Goal: Information Seeking & Learning: Learn about a topic

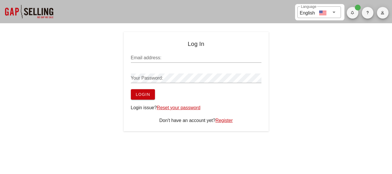
type input "[EMAIL_ADDRESS][DOMAIN_NAME]"
click at [147, 95] on span "Login" at bounding box center [143, 94] width 15 height 5
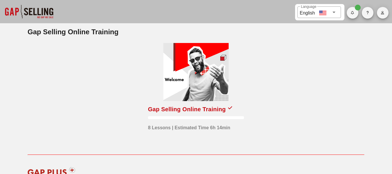
click at [221, 83] on div at bounding box center [195, 72] width 65 height 58
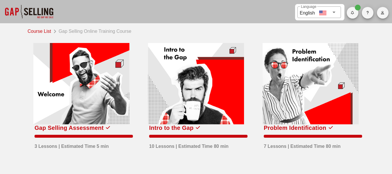
scroll to position [27, 0]
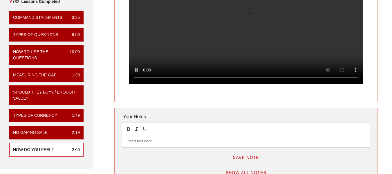
scroll to position [87, 0]
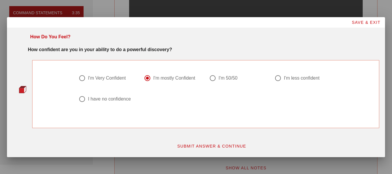
click at [363, 21] on span "SAVE & EXIT" at bounding box center [366, 22] width 29 height 5
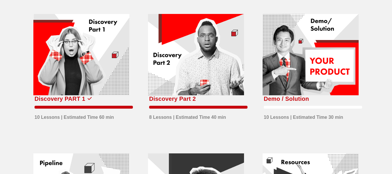
click at [311, 75] on div at bounding box center [311, 54] width 96 height 81
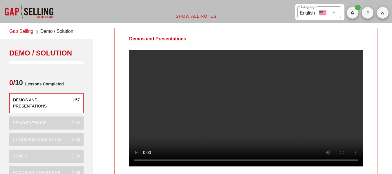
click at [265, 112] on video at bounding box center [246, 108] width 234 height 117
click at [254, 106] on video at bounding box center [246, 108] width 234 height 117
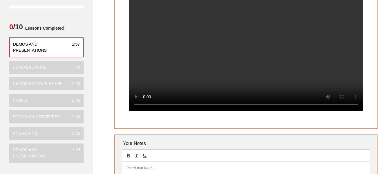
scroll to position [58, 0]
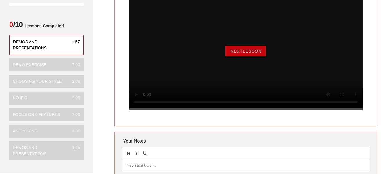
click at [258, 53] on span "NextLesson" at bounding box center [245, 51] width 31 height 5
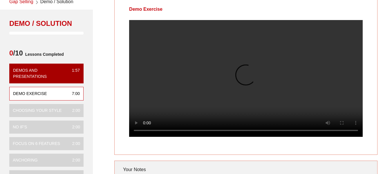
scroll to position [29, 0]
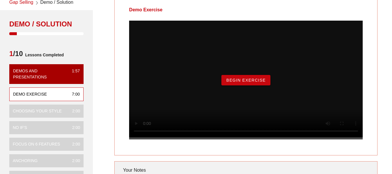
click at [239, 85] on button "Begin Exercise" at bounding box center [245, 80] width 49 height 10
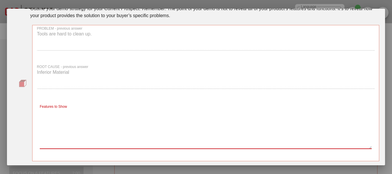
click at [127, 128] on textarea "Features to Show" at bounding box center [206, 128] width 332 height 41
type textarea "T"
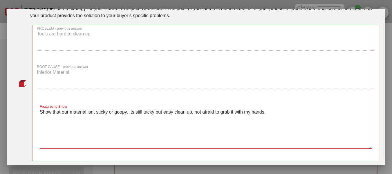
click at [89, 113] on textarea "Show that our material isnt sticky or goopy. Its still tacky but easy clean up,…" at bounding box center [206, 128] width 332 height 41
click at [269, 110] on textarea "Show that our material isn't sticky or goopy. Its still tacky but easy clean up…" at bounding box center [206, 128] width 332 height 41
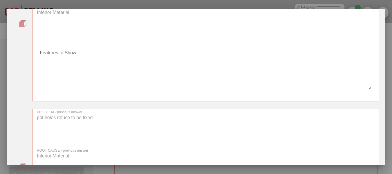
scroll to position [174, 0]
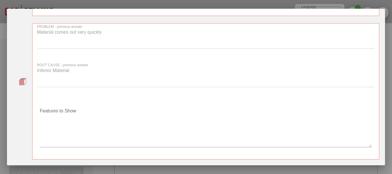
type textarea "Show that our material isn't sticky or goopy. Its still tacky but easy clean up…"
click at [96, 138] on textarea "Features to Show" at bounding box center [206, 126] width 332 height 41
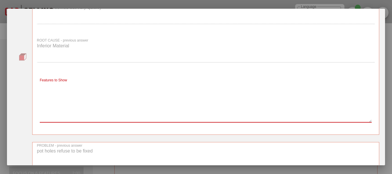
scroll to position [203, 0]
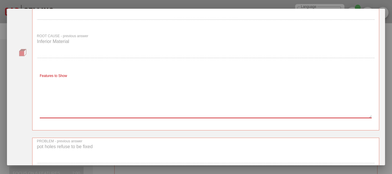
click at [191, 101] on textarea "Features to Show" at bounding box center [206, 97] width 332 height 41
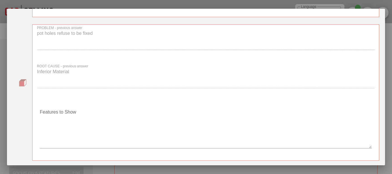
scroll to position [348, 0]
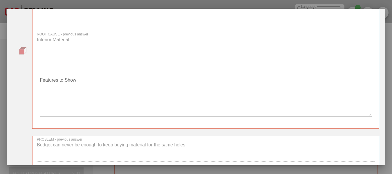
type textarea "Emphasize the compaction process and do tests on it to show that its rock solid…"
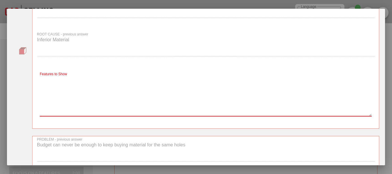
click at [216, 93] on textarea "Features to Show" at bounding box center [206, 95] width 332 height 41
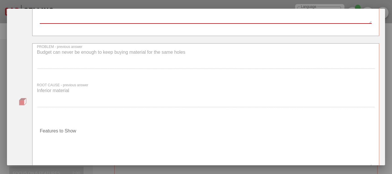
scroll to position [464, 0]
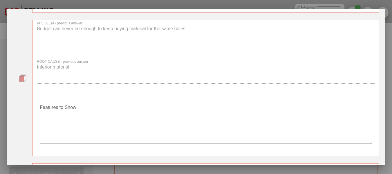
type textarea "Explain the process that our product does to protect the hole."
click at [125, 97] on div "Features to Show" at bounding box center [206, 124] width 338 height 55
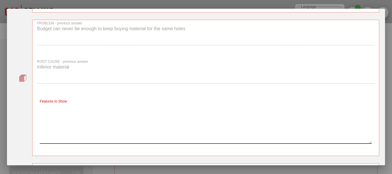
click at [89, 108] on textarea "Features to Show" at bounding box center [206, 123] width 332 height 41
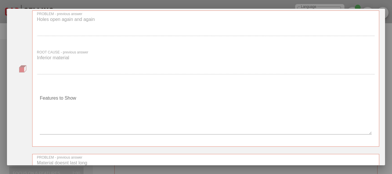
scroll to position [639, 0]
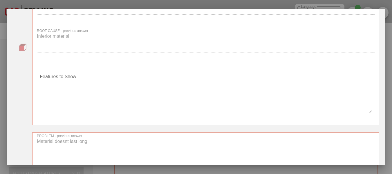
type textarea "Explain that our product lasts for ever when done correctly"
click at [160, 84] on textarea "Features to Show" at bounding box center [206, 92] width 332 height 41
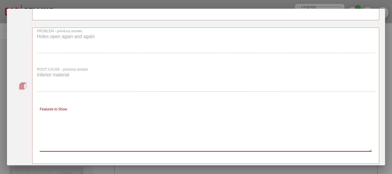
scroll to position [610, 0]
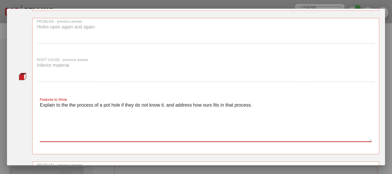
click at [163, 104] on textarea "Explain to the the process of a pot hole if they do not know it. and address ho…" at bounding box center [206, 121] width 332 height 41
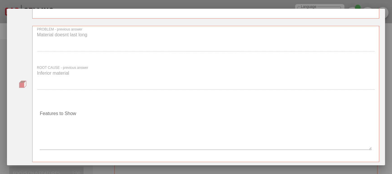
scroll to position [755, 0]
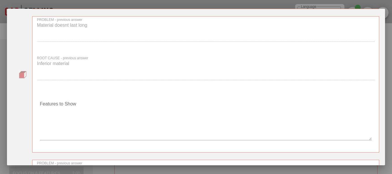
type textarea "Explain to the the process of a pot hole if they do not know it and address how…"
click at [135, 90] on div "Features to Show" at bounding box center [205, 121] width 345 height 62
click at [80, 96] on div "Features to Show" at bounding box center [206, 121] width 332 height 51
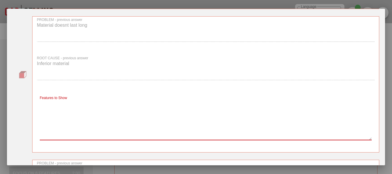
click at [66, 120] on textarea "Features to Show" at bounding box center [206, 119] width 332 height 41
click at [106, 104] on textarea "Features to Show" at bounding box center [206, 119] width 332 height 41
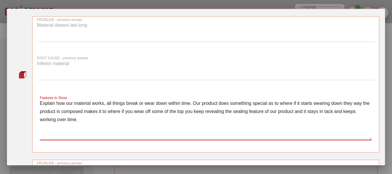
click at [352, 103] on textarea "Explain how our material works, all things break or wear down within time. Our …" at bounding box center [206, 119] width 332 height 41
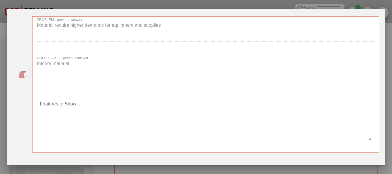
scroll to position [900, 0]
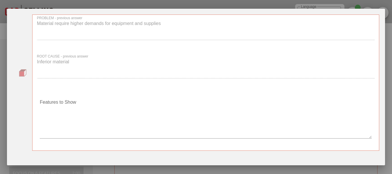
type textarea "Explain how our material works, all things break or wear down within time. Our …"
click at [124, 94] on div "Features to Show" at bounding box center [206, 118] width 338 height 55
click at [100, 99] on textarea "Features to Show" at bounding box center [206, 118] width 332 height 41
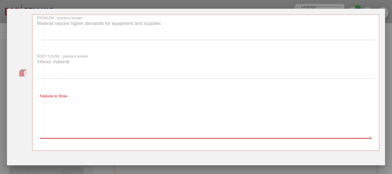
click at [93, 104] on textarea "Features to Show" at bounding box center [206, 118] width 332 height 41
type textarea "f"
click at [78, 102] on textarea "Our material doesnt require much at all" at bounding box center [206, 118] width 332 height 41
click at [159, 96] on div "Features to Show Our material does not require much at all" at bounding box center [206, 119] width 332 height 51
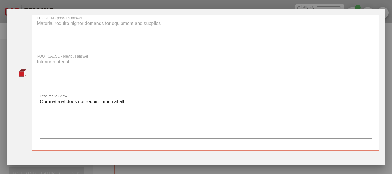
click at [157, 101] on textarea "Our material does not require much at all" at bounding box center [206, 118] width 332 height 41
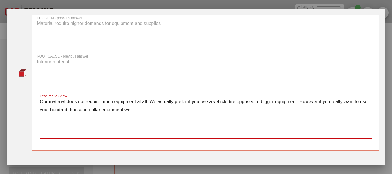
click at [106, 118] on textarea "Our material does not require much equipment at all. We actually prefer if you …" at bounding box center [206, 118] width 332 height 41
click at [144, 117] on textarea "Our material does not require much equipment at all. We actually prefer if you …" at bounding box center [206, 118] width 332 height 41
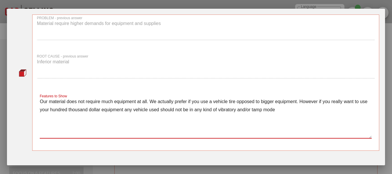
click at [288, 111] on textarea "Our material does not require much equipment at all. We actually prefer if you …" at bounding box center [206, 118] width 332 height 41
click at [292, 110] on textarea "Our material does not require much equipment at all. We actually prefer if you …" at bounding box center [206, 118] width 332 height 41
drag, startPoint x: 292, startPoint y: 110, endPoint x: 323, endPoint y: 118, distance: 31.4
click at [322, 121] on textarea "Our material does not require much equipment at all. We actually prefer if you …" at bounding box center [206, 118] width 332 height 41
click at [71, 118] on textarea "Our material does not require much equipment at all. We actually prefer if you …" at bounding box center [206, 118] width 332 height 41
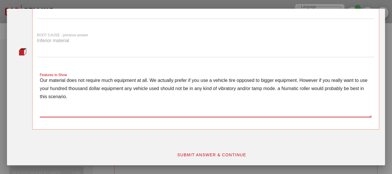
scroll to position [922, 0]
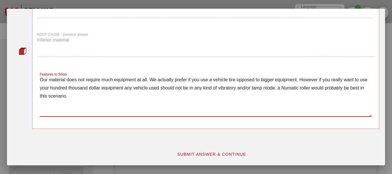
type textarea "Our material does not require much equipment at all. We actually prefer if you …"
click at [197, 158] on button "SUBMIT ANSWER & CONTINUE" at bounding box center [211, 154] width 79 height 10
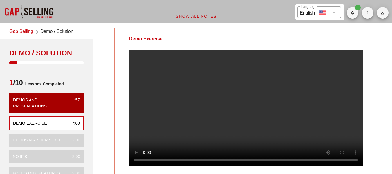
scroll to position [29, 0]
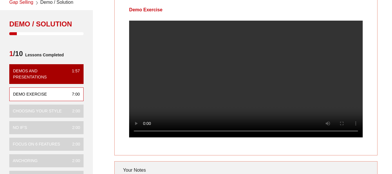
click at [215, 77] on video at bounding box center [246, 79] width 234 height 117
click at [240, 95] on video at bounding box center [246, 79] width 234 height 117
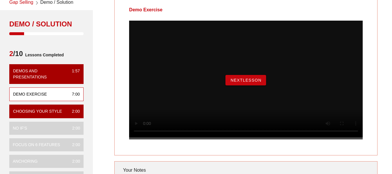
click at [249, 85] on button "NextLesson" at bounding box center [246, 80] width 41 height 10
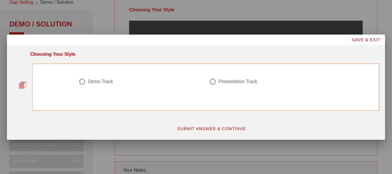
click at [100, 85] on div at bounding box center [141, 88] width 124 height 7
click at [102, 83] on div "Demo Track" at bounding box center [100, 82] width 25 height 6
radio input "true"
drag, startPoint x: 197, startPoint y: 135, endPoint x: 200, endPoint y: 134, distance: 3.1
click at [198, 135] on div "SUBMIT ANSWER & CONTINUE" at bounding box center [211, 128] width 343 height 17
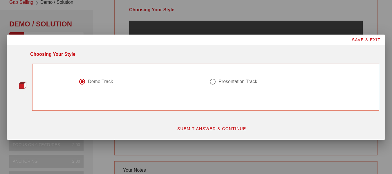
click at [210, 129] on span "SUBMIT ANSWER & CONTINUE" at bounding box center [211, 128] width 69 height 5
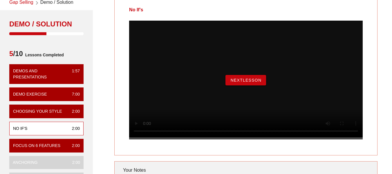
click at [247, 82] on span "NextLesson" at bounding box center [245, 80] width 31 height 5
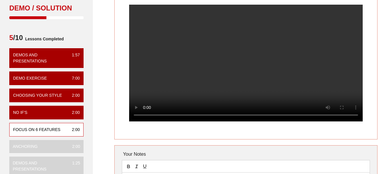
scroll to position [58, 0]
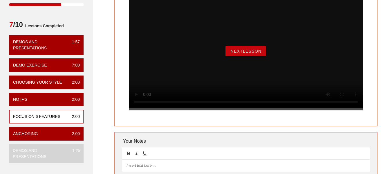
click at [253, 53] on span "NextLesson" at bounding box center [245, 51] width 31 height 5
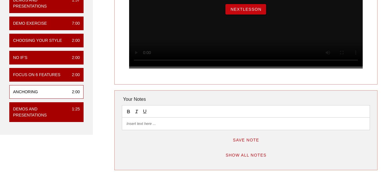
scroll to position [87, 0]
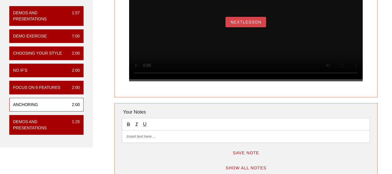
click at [260, 24] on span "NextLesson" at bounding box center [245, 22] width 31 height 5
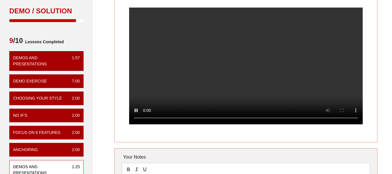
scroll to position [29, 0]
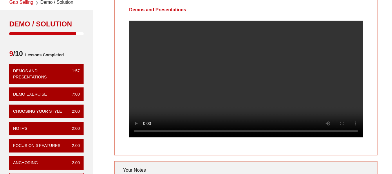
click at [374, 29] on div at bounding box center [246, 84] width 263 height 126
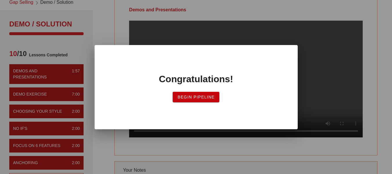
click at [210, 97] on span "Begin Pipeline" at bounding box center [195, 97] width 37 height 5
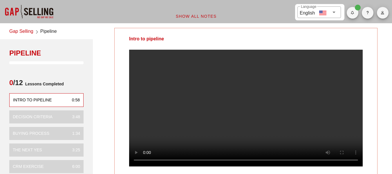
scroll to position [29, 0]
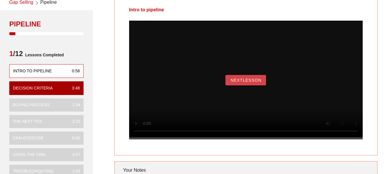
click at [261, 82] on span "NextLesson" at bounding box center [245, 80] width 31 height 5
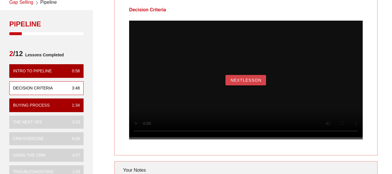
click at [242, 82] on span "NextLesson" at bounding box center [245, 80] width 31 height 5
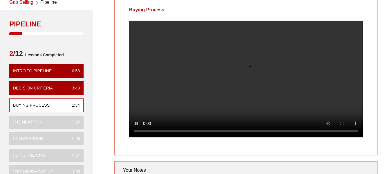
scroll to position [0, 0]
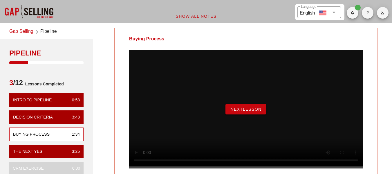
click at [239, 111] on span "NextLesson" at bounding box center [245, 109] width 31 height 5
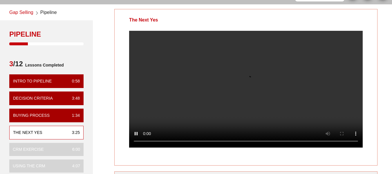
scroll to position [29, 0]
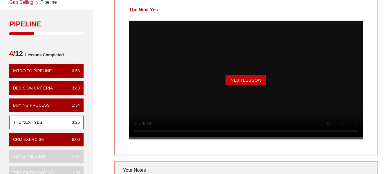
drag, startPoint x: 226, startPoint y: 90, endPoint x: 231, endPoint y: 86, distance: 6.0
click at [230, 85] on button "NextLesson" at bounding box center [246, 80] width 41 height 10
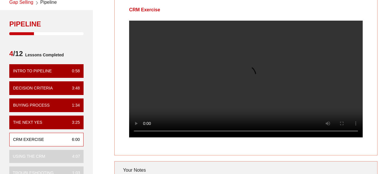
scroll to position [0, 0]
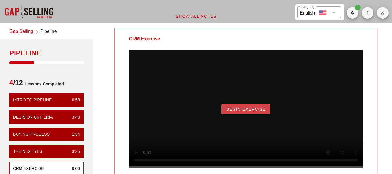
click at [242, 111] on span "Begin Exercise" at bounding box center [246, 109] width 40 height 5
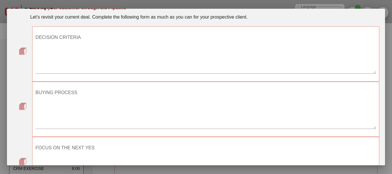
scroll to position [32, 0]
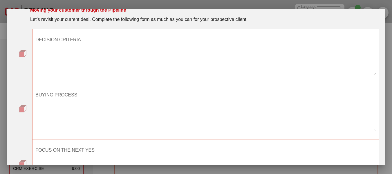
click at [139, 70] on textarea "DECISION CRITERIA" at bounding box center [205, 55] width 341 height 41
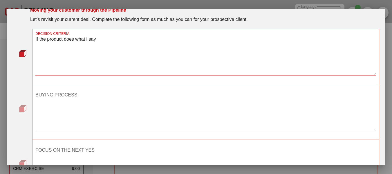
type textarea "If the product does what i say"
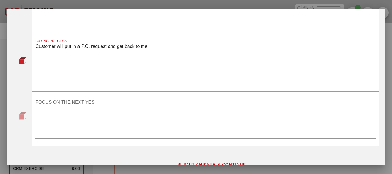
scroll to position [90, 0]
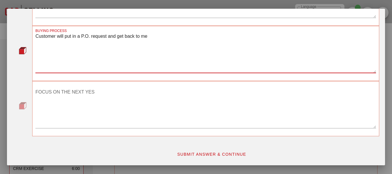
click at [103, 100] on textarea "FOCUS ON THE NEXT YES" at bounding box center [205, 107] width 341 height 41
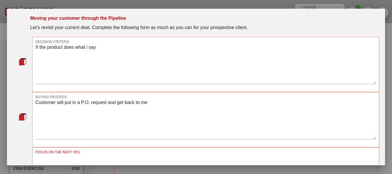
scroll to position [32, 0]
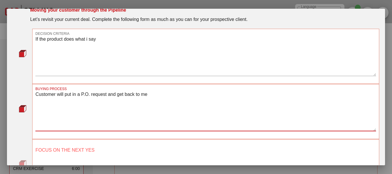
click at [63, 95] on textarea "Customer will put in a P.O. request and get back to me" at bounding box center [205, 110] width 341 height 41
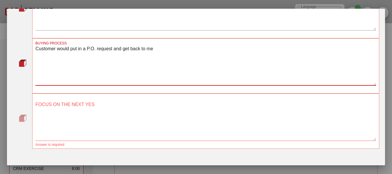
scroll to position [90, 0]
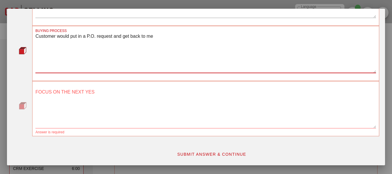
type textarea "Customer would put in a P.O. request and get back to me"
click at [107, 94] on textarea "FOCUS ON THE NEXT YES" at bounding box center [205, 107] width 341 height 41
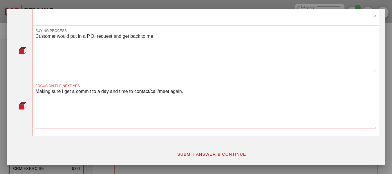
type textarea "Making sure i get a commit to a day and time to contact/call/meet again."
click at [194, 153] on span "SUBMIT ANSWER & CONTINUE" at bounding box center [211, 154] width 69 height 5
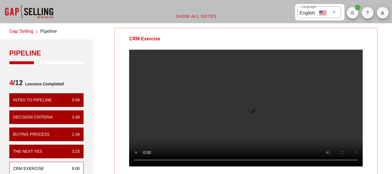
scroll to position [29, 0]
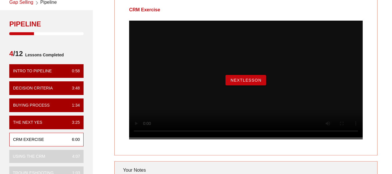
click at [244, 82] on span "NextLesson" at bounding box center [245, 80] width 31 height 5
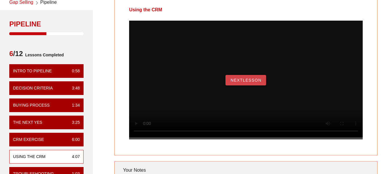
click at [261, 85] on button "NextLesson" at bounding box center [246, 80] width 41 height 10
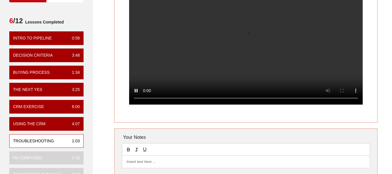
scroll to position [58, 0]
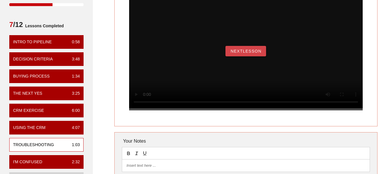
click at [259, 53] on span "NextLesson" at bounding box center [245, 51] width 31 height 5
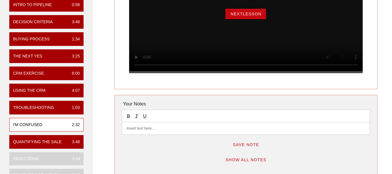
scroll to position [87, 0]
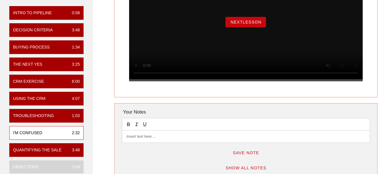
click at [260, 26] on button "NextLesson" at bounding box center [246, 22] width 41 height 10
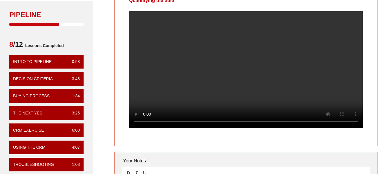
scroll to position [29, 0]
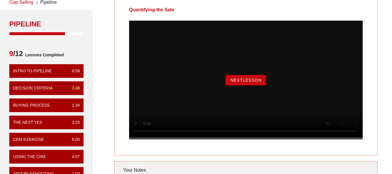
click at [260, 82] on span "NextLesson" at bounding box center [245, 80] width 31 height 5
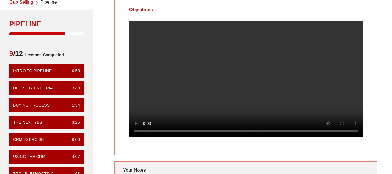
click at [388, 26] on div "Objections Your Notes Save Note Show All Notes" at bounding box center [245, 145] width 299 height 301
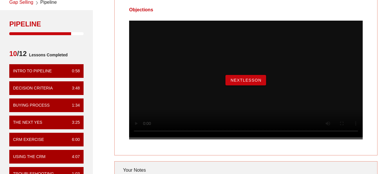
click at [252, 82] on span "NextLesson" at bounding box center [245, 80] width 31 height 5
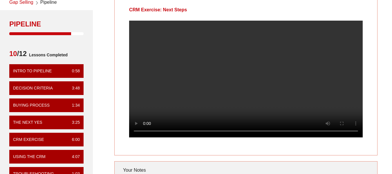
click at [383, 36] on div "CRM Exercise: Next Steps Your Notes Save Note Show All Notes" at bounding box center [245, 145] width 299 height 301
click at [382, 37] on div "CRM Exercise: Next Steps Your Notes Save Note Show All Notes" at bounding box center [245, 145] width 299 height 301
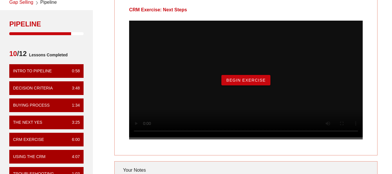
click at [257, 85] on button "Begin Exercise" at bounding box center [245, 80] width 49 height 10
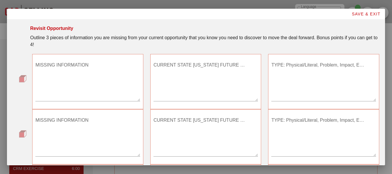
click at [109, 89] on textarea "MISSING INFORMATION" at bounding box center [87, 80] width 105 height 41
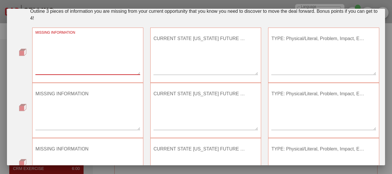
scroll to position [22, 0]
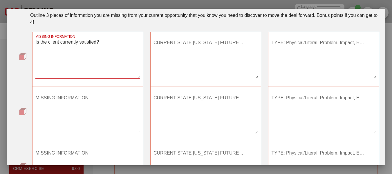
type textarea "Is the client currently satisfied?"
click at [213, 62] on textarea "CURRENT STATE OR FUTURE STATE?" at bounding box center [206, 58] width 105 height 41
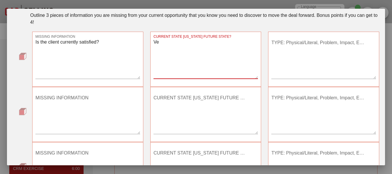
type textarea "V"
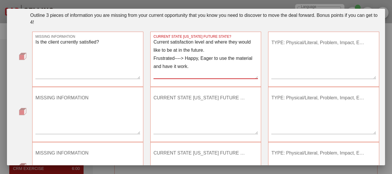
type textarea "Current satisfaction level and where they would like to be at in the future. Fr…"
click at [305, 45] on textarea "TYPE: Physical/Literal, Problem, Impact, Emotional, Root Cause" at bounding box center [323, 58] width 105 height 41
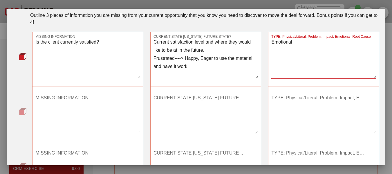
type textarea "Emotional"
click at [89, 116] on textarea "MISSING INFORMATION" at bounding box center [87, 113] width 105 height 41
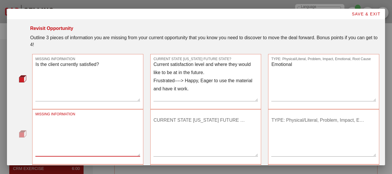
scroll to position [29, 0]
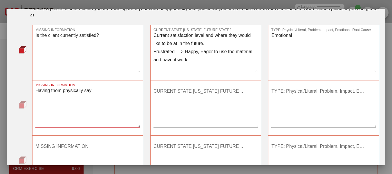
click at [111, 108] on textarea "Having them physically say" at bounding box center [87, 107] width 105 height 41
type textarea "Having them physically say what the want from a good product."
drag, startPoint x: 161, startPoint y: 105, endPoint x: 218, endPoint y: 147, distance: 71.0
click at [161, 105] on textarea "CURRENT STATE OR FUTURE STATE?" at bounding box center [206, 107] width 105 height 41
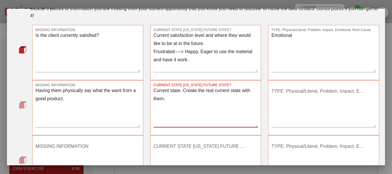
type textarea "Current state. Create the real current state with them."
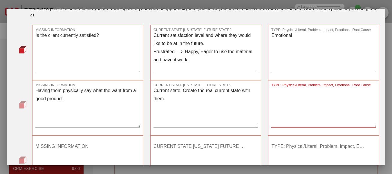
drag, startPoint x: 296, startPoint y: 107, endPoint x: 313, endPoint y: 121, distance: 21.6
click at [297, 107] on textarea "TYPE: Physical/Literal, Problem, Impact, Emotional, Root Cause" at bounding box center [323, 107] width 105 height 41
click at [301, 98] on textarea "TYPE: Physical/Literal, Problem, Impact, Emotional, Root Cause" at bounding box center [323, 107] width 105 height 41
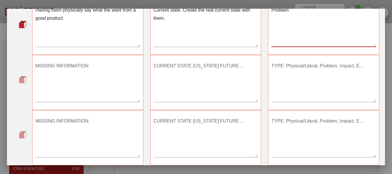
scroll to position [116, 0]
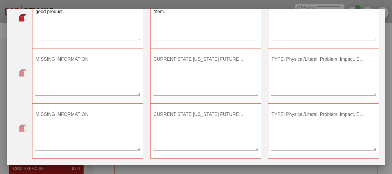
type textarea "Problem"
click at [122, 93] on textarea "MISSING INFORMATION" at bounding box center [87, 75] width 105 height 41
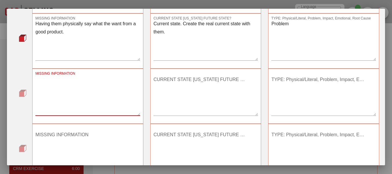
scroll to position [87, 0]
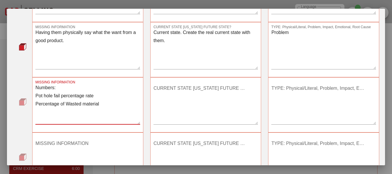
type textarea "Numbers: Pot hole fail percentage rate Percentage of Wasted material"
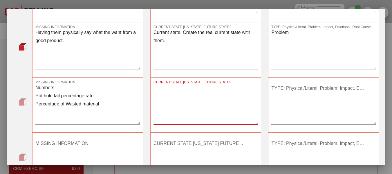
click at [202, 100] on textarea "CURRENT STATE OR FUTURE STATE?" at bounding box center [206, 104] width 105 height 41
type textarea "Current state."
click at [321, 98] on textarea "TYPE: Physical/Literal, Problem, Impact, Emotional, Root Cause" at bounding box center [323, 104] width 105 height 41
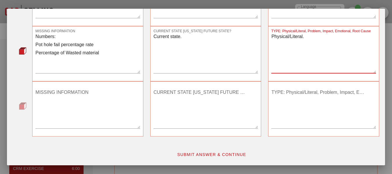
scroll to position [138, 0]
type textarea "Physical/Literal."
click at [216, 151] on button "SUBMIT ANSWER & CONTINUE" at bounding box center [211, 154] width 79 height 10
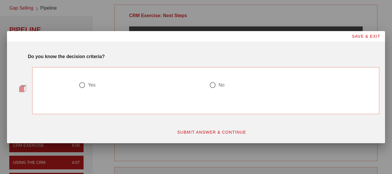
scroll to position [24, 0]
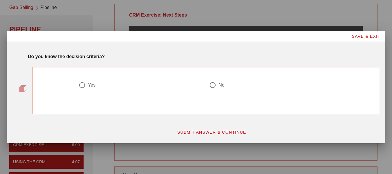
click at [91, 86] on div "Yes" at bounding box center [92, 85] width 8 height 6
radio input "true"
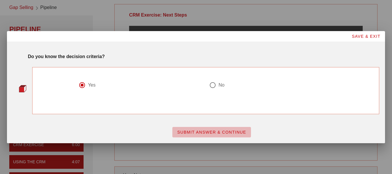
drag, startPoint x: 201, startPoint y: 132, endPoint x: 197, endPoint y: 136, distance: 5.8
click at [201, 132] on span "SUBMIT ANSWER & CONTINUE" at bounding box center [211, 132] width 69 height 5
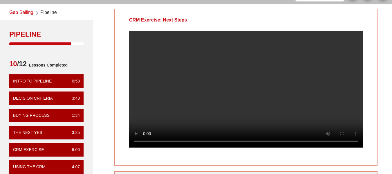
scroll to position [18, 0]
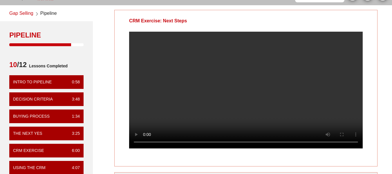
click at [383, 66] on div "CRM Exercise: Next Steps Your Notes Save Note Show All Notes" at bounding box center [245, 156] width 299 height 301
click at [367, 51] on div at bounding box center [246, 95] width 263 height 126
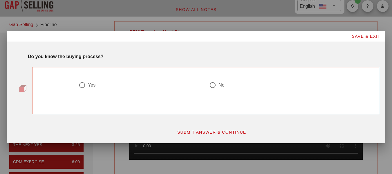
scroll to position [0, 0]
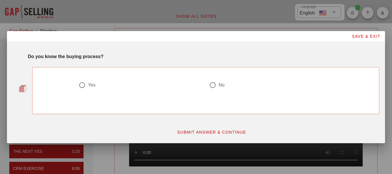
click at [91, 85] on div "Yes" at bounding box center [92, 85] width 8 height 6
radio input "true"
click at [190, 130] on button "SUBMIT ANSWER & CONTINUE" at bounding box center [211, 132] width 79 height 10
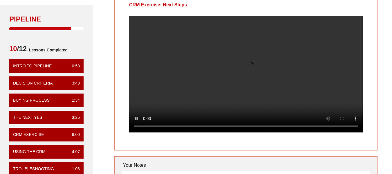
scroll to position [29, 0]
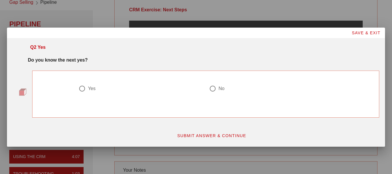
click at [94, 89] on div "Yes" at bounding box center [92, 89] width 8 height 6
radio input "true"
click at [201, 133] on span "SUBMIT ANSWER & CONTINUE" at bounding box center [211, 135] width 69 height 5
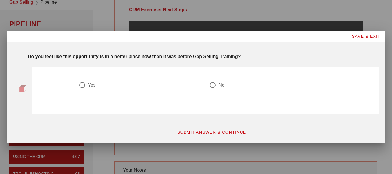
click at [82, 84] on div at bounding box center [82, 85] width 10 height 10
radio input "true"
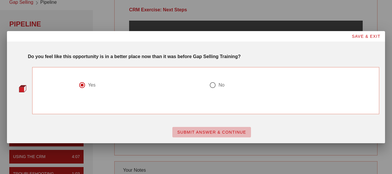
click at [193, 134] on span "SUBMIT ANSWER & CONTINUE" at bounding box center [211, 132] width 69 height 5
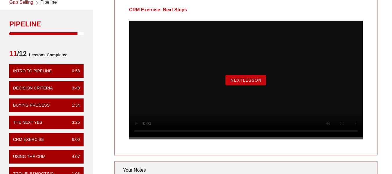
click at [261, 82] on span "NextLesson" at bounding box center [245, 80] width 31 height 5
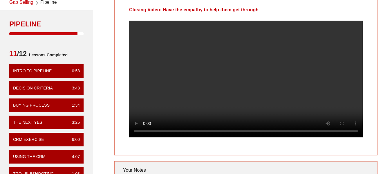
click at [373, 69] on div at bounding box center [246, 84] width 263 height 126
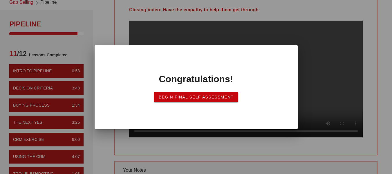
click at [219, 98] on span "Begin Final Self Assessment" at bounding box center [196, 97] width 75 height 5
